Goal: Find contact information: Find contact information

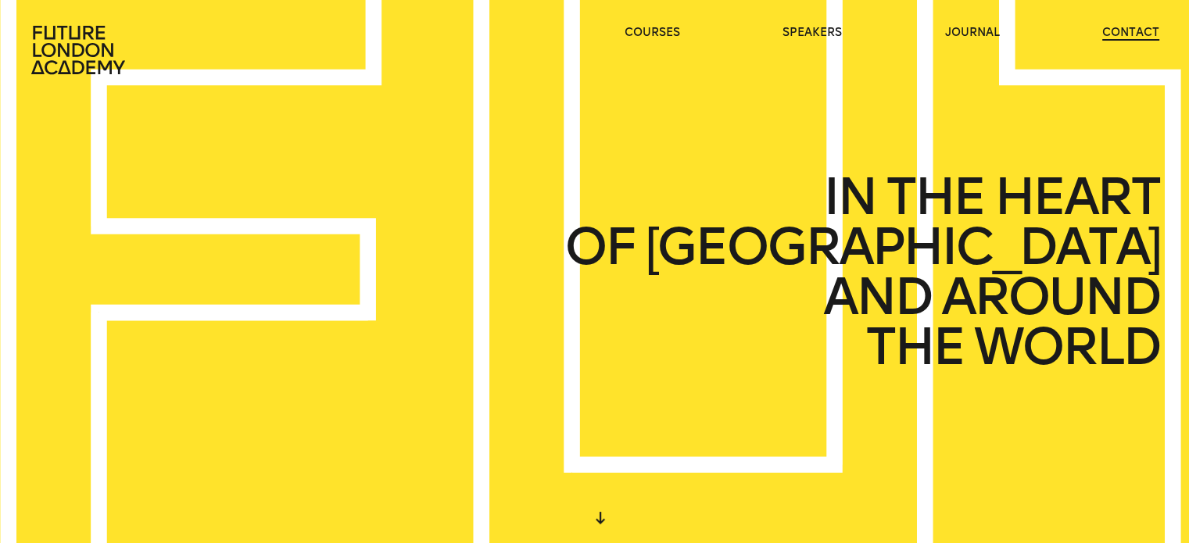
click at [1128, 28] on link "contact" at bounding box center [1131, 33] width 57 height 16
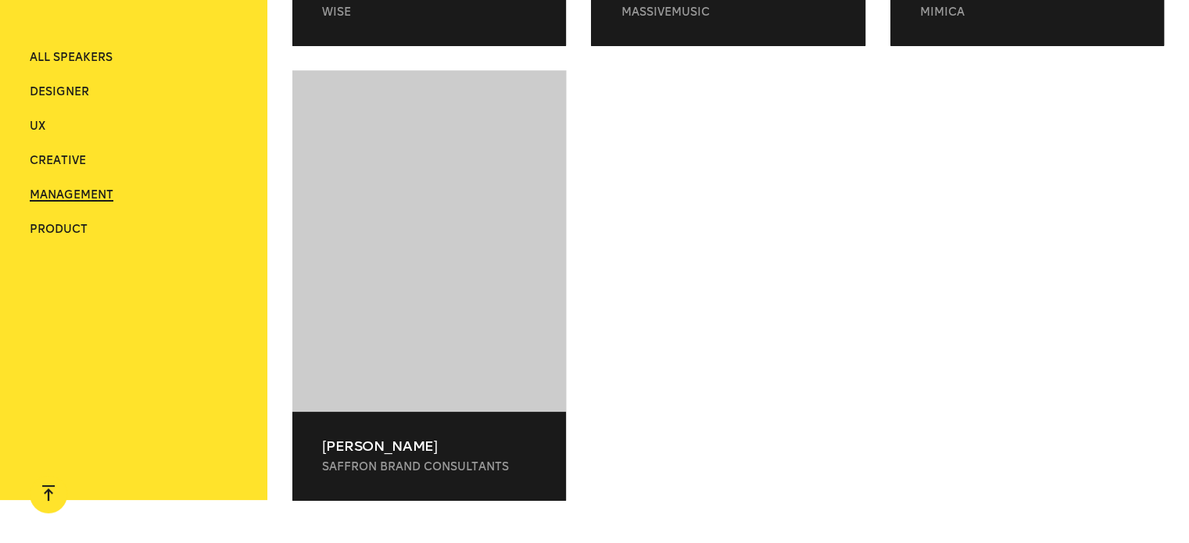
scroll to position [1020, 0]
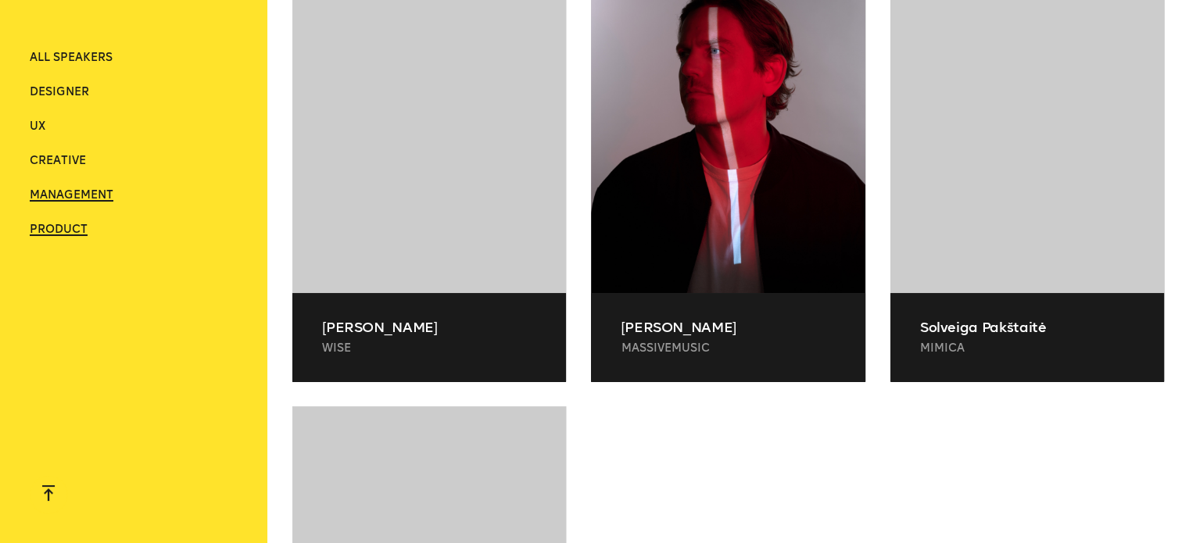
click at [63, 231] on span "Product" at bounding box center [59, 229] width 58 height 13
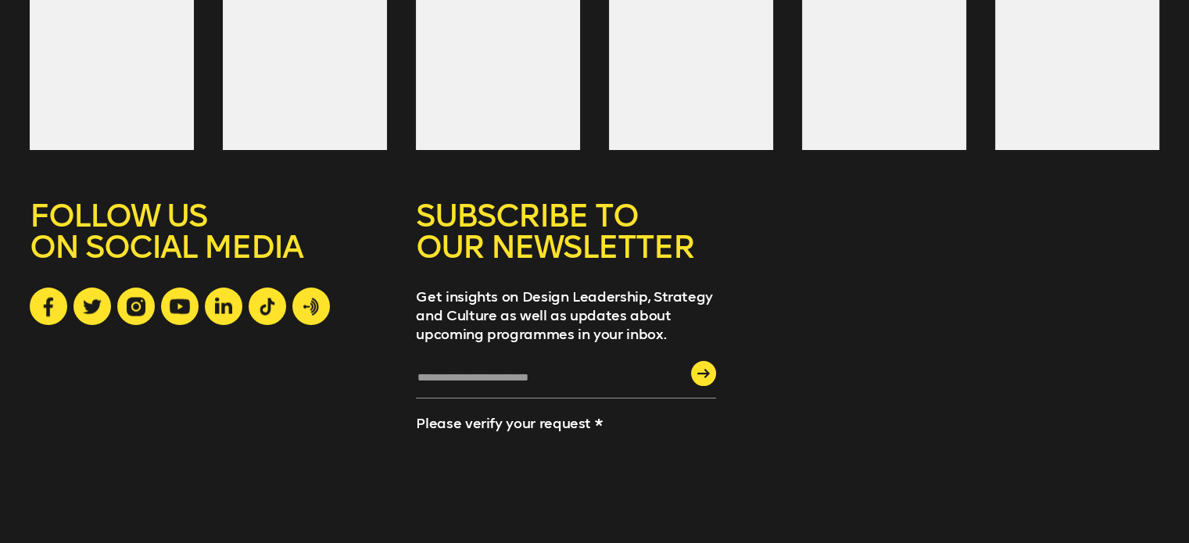
scroll to position [2976, 0]
